Goal: Contribute content: Contribute content

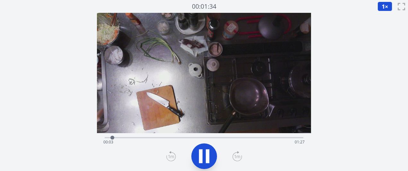
click at [241, 156] on icon at bounding box center [238, 156] width 10 height 10
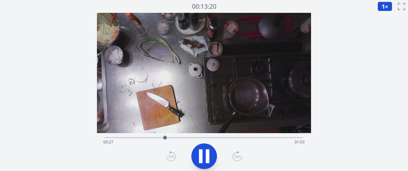
click at [238, 155] on icon at bounding box center [238, 156] width 10 height 10
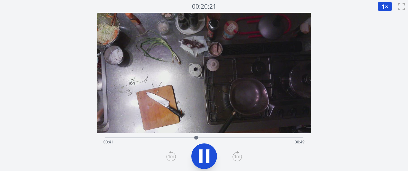
click at [238, 155] on icon at bounding box center [238, 156] width 10 height 10
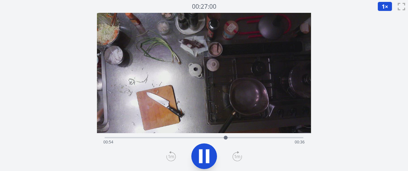
click at [238, 155] on icon at bounding box center [238, 156] width 10 height 10
click at [208, 155] on icon at bounding box center [208, 156] width 4 height 14
click at [218, 137] on div "経過時間: 00:59 残り時間: 00:31" at bounding box center [204, 137] width 198 height 8
click at [201, 160] on icon at bounding box center [204, 156] width 11 height 13
click at [200, 157] on icon at bounding box center [201, 156] width 4 height 14
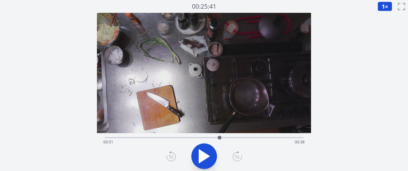
click at [195, 138] on div "経過時間: 00:51 残り時間: 00:38" at bounding box center [203, 142] width 201 height 10
click at [208, 159] on icon at bounding box center [204, 156] width 18 height 18
click at [237, 153] on icon at bounding box center [237, 157] width 9 height 9
click at [206, 154] on icon at bounding box center [204, 156] width 18 height 18
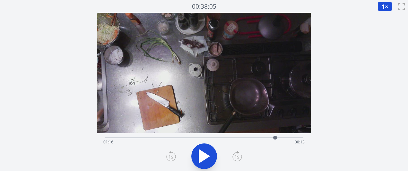
click at [226, 136] on div "経過時間: 01:16 残り時間: 00:13" at bounding box center [204, 137] width 198 height 8
click at [252, 137] on div "経過時間: 00:54 残り時間: 00:35" at bounding box center [203, 142] width 201 height 10
click at [262, 140] on div "経過時間: 01:06 残り時間: 00:24" at bounding box center [203, 142] width 201 height 10
click at [221, 137] on div "経過時間: 01:11 残り時間: 00:19" at bounding box center [203, 142] width 201 height 10
click at [235, 137] on div "経過時間: 00:52 残り時間: 00:38" at bounding box center [203, 142] width 201 height 10
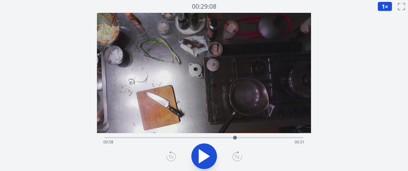
click at [243, 138] on div "経過時間: 00:58 残り時間: 00:31" at bounding box center [203, 142] width 201 height 10
click at [216, 137] on div "経過時間: 01:02 残り時間: 00:28" at bounding box center [203, 142] width 201 height 10
click at [207, 160] on icon at bounding box center [204, 156] width 18 height 18
click at [207, 160] on icon at bounding box center [208, 156] width 4 height 14
click at [206, 154] on icon at bounding box center [204, 156] width 18 height 18
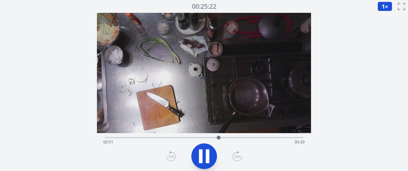
click at [206, 154] on icon at bounding box center [208, 156] width 4 height 14
click at [207, 159] on icon at bounding box center [204, 156] width 18 height 18
click at [207, 159] on icon at bounding box center [208, 156] width 4 height 14
click at [207, 159] on icon at bounding box center [204, 156] width 18 height 18
click at [207, 159] on icon at bounding box center [208, 156] width 4 height 14
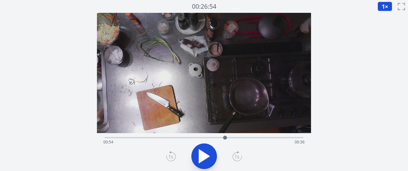
click at [267, 138] on div "経過時間: 00:54 残り時間: 00:36" at bounding box center [203, 142] width 201 height 10
click at [209, 150] on icon at bounding box center [204, 156] width 18 height 18
click at [209, 150] on icon at bounding box center [208, 156] width 4 height 14
click at [201, 147] on icon at bounding box center [204, 156] width 18 height 18
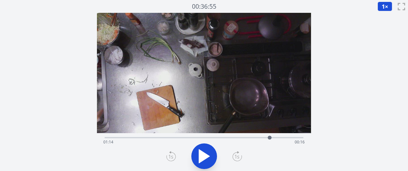
click at [250, 137] on div "経過時間: 01:14 残り時間: 00:16" at bounding box center [203, 142] width 201 height 10
click at [203, 151] on icon at bounding box center [204, 156] width 18 height 18
click at [203, 150] on icon at bounding box center [204, 156] width 18 height 18
click at [202, 158] on icon at bounding box center [204, 156] width 11 height 13
click at [202, 158] on icon at bounding box center [201, 156] width 4 height 14
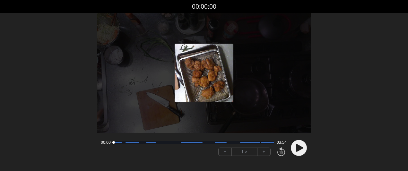
click at [263, 150] on font "+" at bounding box center [264, 151] width 3 height 7
click at [304, 146] on circle at bounding box center [299, 148] width 16 height 16
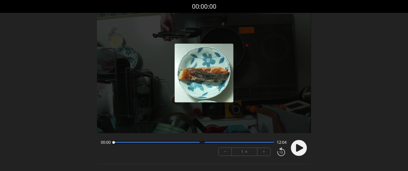
click at [266, 152] on button "+" at bounding box center [264, 152] width 13 height 8
click at [302, 151] on circle at bounding box center [299, 148] width 16 height 16
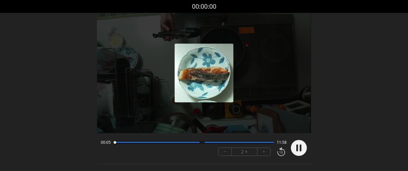
click at [266, 152] on button "+" at bounding box center [264, 152] width 13 height 8
click at [264, 153] on font "+" at bounding box center [264, 151] width 3 height 7
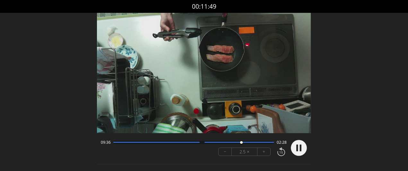
click at [297, 150] on icon at bounding box center [297, 148] width 2 height 7
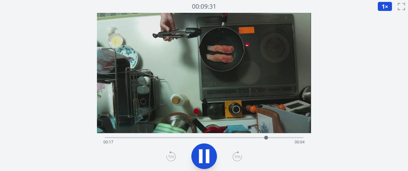
click at [206, 161] on icon at bounding box center [208, 156] width 4 height 14
click at [220, 137] on div "経過時間: 00:17 残り時間: 00:04" at bounding box center [203, 142] width 201 height 10
click at [185, 137] on div "経過時間: 00:12 残り時間: 00:09" at bounding box center [203, 142] width 201 height 10
click at [200, 137] on div "経過時間: 00:08 残り時間: 00:13" at bounding box center [204, 137] width 198 height 8
click at [208, 136] on div "経過時間: 00:10 残り時間: 00:12" at bounding box center [204, 137] width 198 height 8
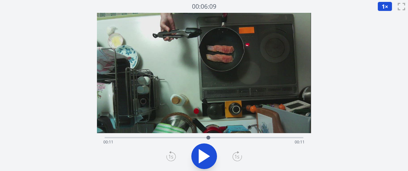
click at [211, 136] on div at bounding box center [209, 138] width 10 height 10
click at [211, 136] on div at bounding box center [211, 138] width 4 height 4
click at [219, 135] on div "経過時間: 00:11 残り時間: 00:10" at bounding box center [204, 137] width 198 height 8
click at [192, 141] on div "経過時間: 00:12 残り時間: 00:10" at bounding box center [203, 142] width 201 height 10
click at [204, 156] on icon at bounding box center [204, 156] width 11 height 13
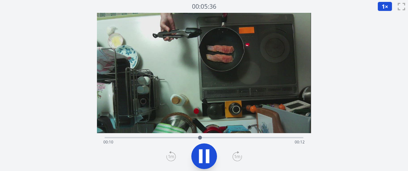
click at [204, 156] on icon at bounding box center [204, 156] width 18 height 18
click at [174, 139] on div "経過時間: 00:10 残り時間: 00:12" at bounding box center [203, 142] width 201 height 10
click at [161, 142] on div "経過時間: 00:07 残り時間: 00:14" at bounding box center [203, 142] width 201 height 10
click at [152, 142] on div "経過時間: 00:06 残り時間: 00:16" at bounding box center [203, 142] width 201 height 10
click at [149, 142] on div at bounding box center [152, 138] width 10 height 10
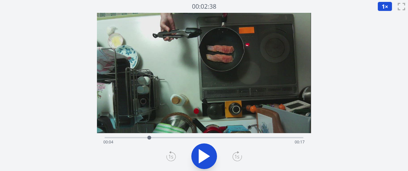
click at [146, 142] on div at bounding box center [150, 138] width 10 height 10
click at [144, 141] on div at bounding box center [146, 138] width 10 height 10
click at [134, 140] on div "経過時間: 00:04 残り時間: 00:18" at bounding box center [203, 142] width 201 height 10
click at [120, 140] on div "経過時間: 00:03 残り時間: 00:19" at bounding box center [203, 142] width 201 height 10
click at [111, 138] on div "経過時間: 00:01 残り時間: 00:20" at bounding box center [203, 142] width 201 height 10
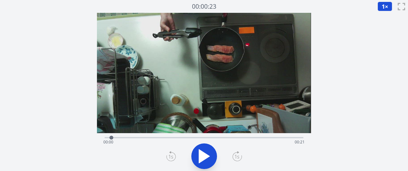
click at [95, 134] on div "録音を破棄しますか? 一度破棄すると回復できなくなります。 キャンセル 記録を破棄 00:00:23 1 × 0.25倍 0.5× 1× 1.5倍 2× fu…" at bounding box center [204, 146] width 408 height 293
click at [105, 136] on div "経過時間: 00:00 残り時間: 00:21" at bounding box center [204, 137] width 198 height 8
click at [207, 155] on icon at bounding box center [204, 156] width 11 height 13
click at [207, 155] on icon at bounding box center [208, 156] width 4 height 14
click at [107, 137] on div at bounding box center [111, 138] width 10 height 10
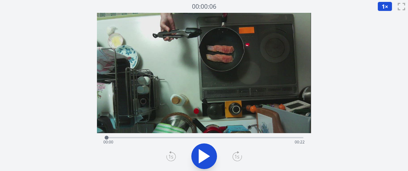
click at [200, 156] on icon at bounding box center [204, 156] width 11 height 13
click at [200, 156] on icon at bounding box center [201, 156] width 4 height 14
click at [200, 156] on icon at bounding box center [204, 156] width 11 height 13
click at [200, 155] on icon at bounding box center [201, 156] width 4 height 14
click at [168, 137] on div "経過時間: 00:06 残り時間: 00:16" at bounding box center [204, 137] width 198 height 8
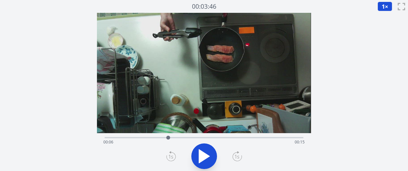
click at [172, 137] on div at bounding box center [168, 138] width 10 height 10
click at [178, 137] on div "経過時間: 00:07 残り時間: 00:15" at bounding box center [204, 137] width 198 height 8
click at [182, 137] on div at bounding box center [178, 138] width 10 height 10
click at [209, 155] on icon at bounding box center [204, 156] width 18 height 18
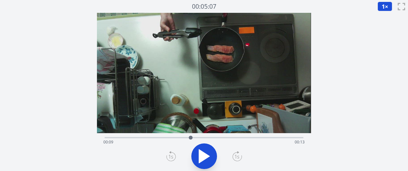
click at [207, 155] on icon at bounding box center [204, 156] width 11 height 13
click at [207, 155] on icon at bounding box center [208, 156] width 4 height 14
click at [202, 159] on icon at bounding box center [204, 156] width 11 height 13
click at [202, 159] on icon at bounding box center [204, 156] width 18 height 18
